Goal: Download file/media

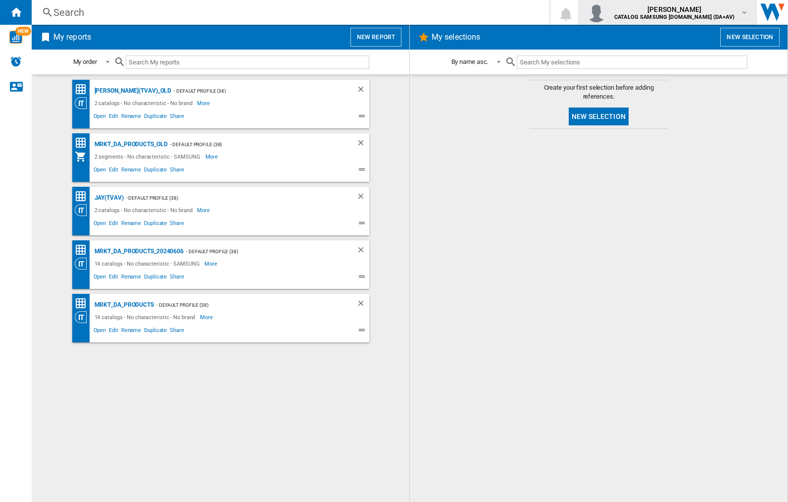
click at [606, 12] on img "button" at bounding box center [597, 12] width 20 height 20
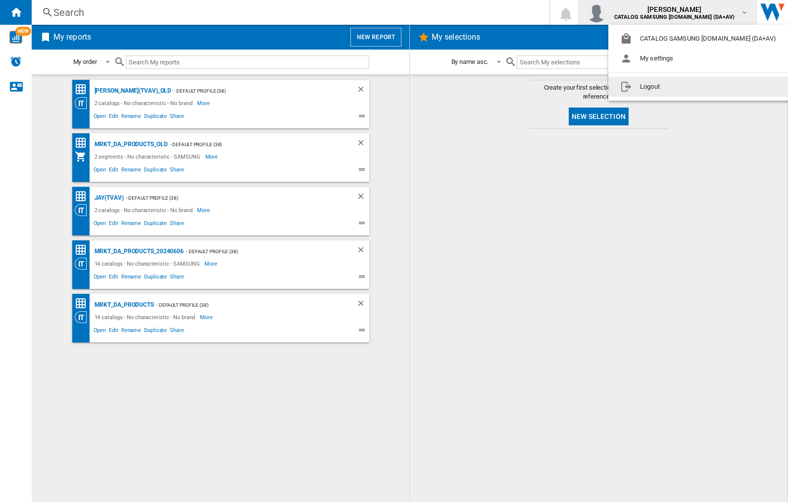
click at [685, 87] on button "Logout" at bounding box center [700, 87] width 184 height 20
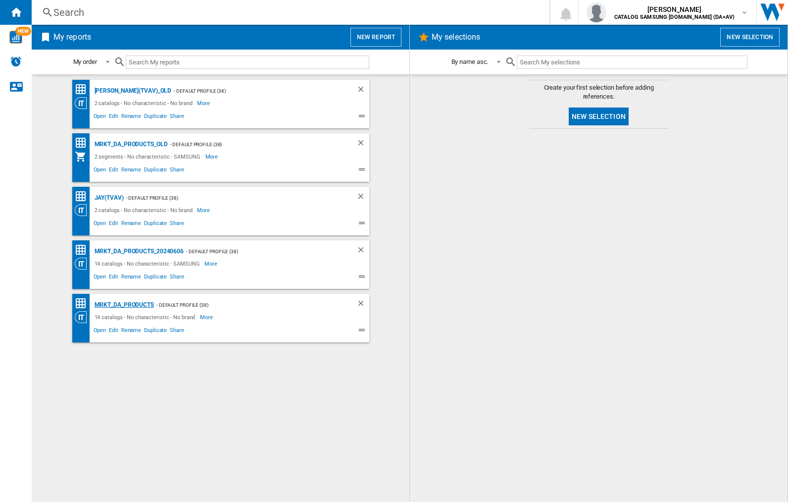
click at [124, 304] on div "MRKT_DA_PRODUCTS" at bounding box center [123, 305] width 62 height 12
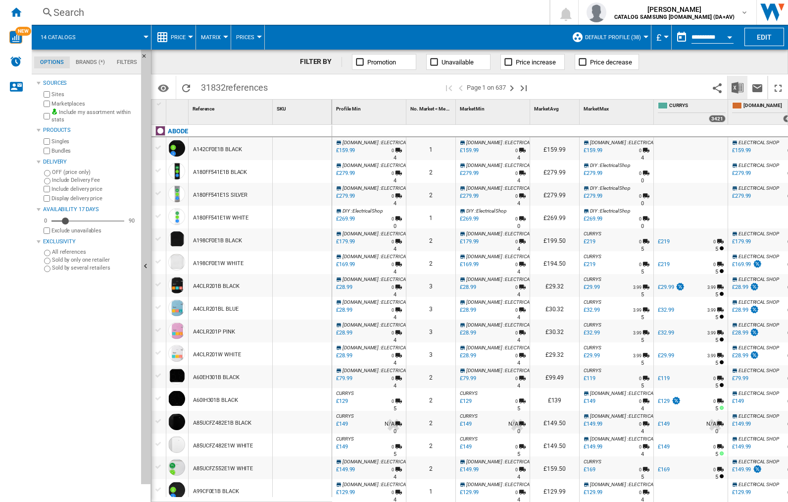
click at [737, 87] on img "Download in Excel" at bounding box center [738, 88] width 12 height 12
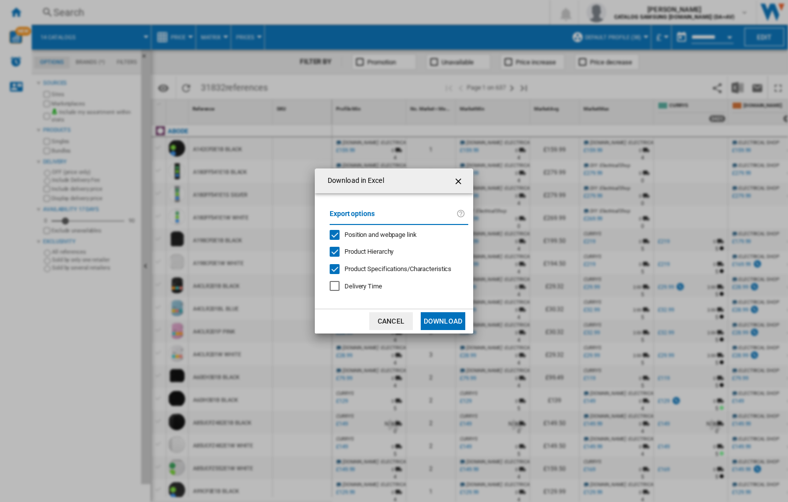
click at [374, 234] on span "Position and webpage link" at bounding box center [381, 234] width 72 height 7
click at [443, 321] on button "Download" at bounding box center [443, 321] width 45 height 18
